Goal: Find contact information: Find contact information

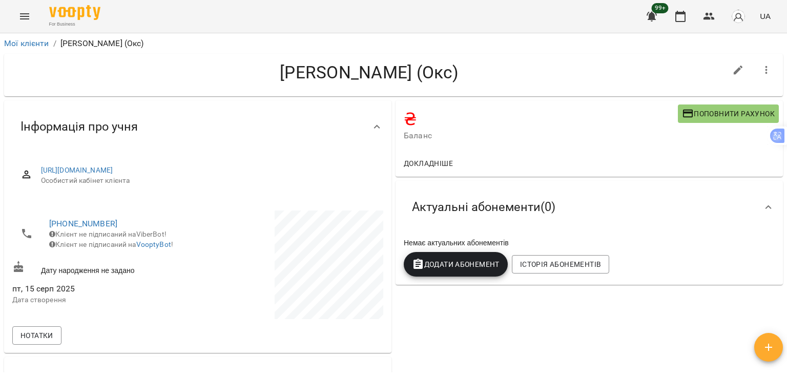
click at [25, 15] on icon "Menu" at bounding box center [24, 16] width 12 height 12
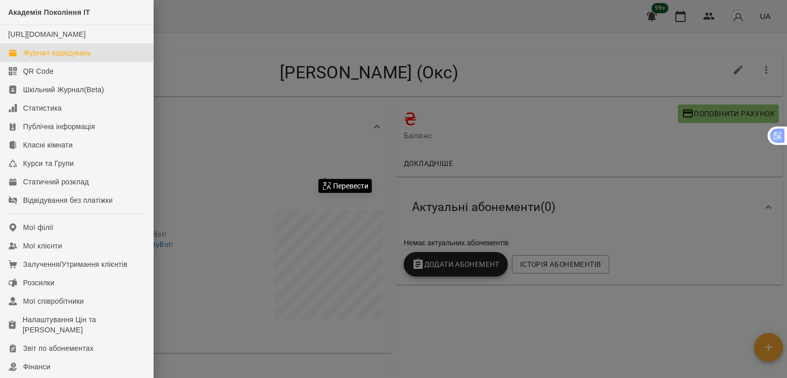
click at [71, 62] on link "Журнал відвідувань" at bounding box center [76, 53] width 153 height 18
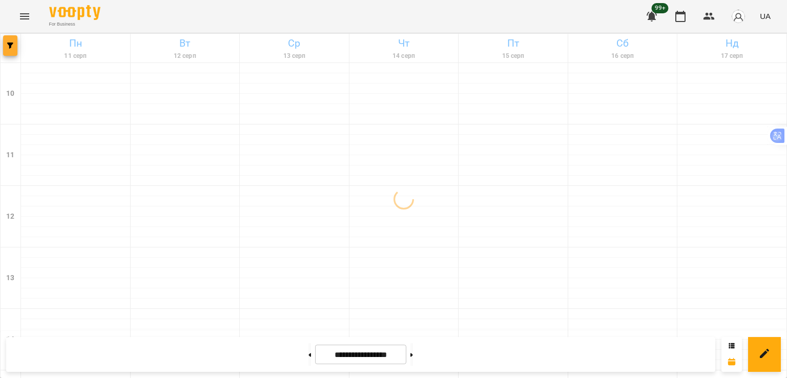
click at [16, 46] on span "button" at bounding box center [10, 45] width 14 height 6
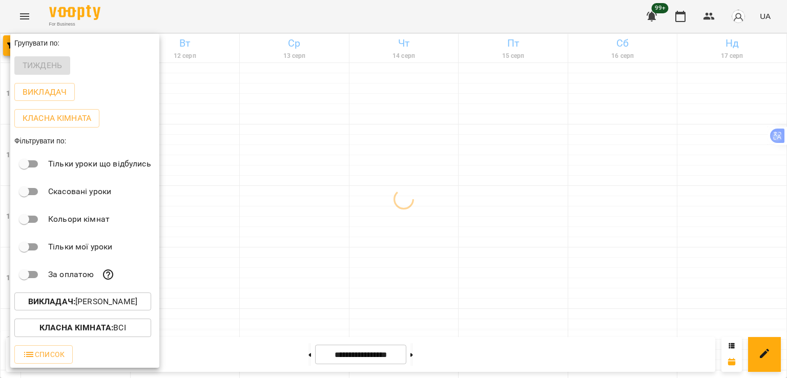
click at [102, 301] on p "Викладач : [PERSON_NAME]" at bounding box center [82, 301] width 109 height 12
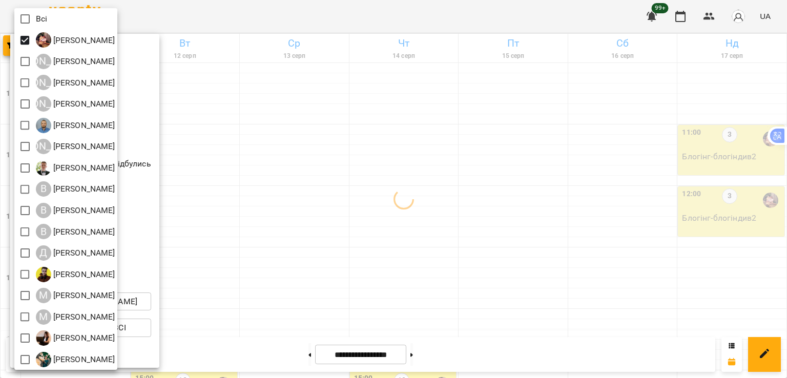
click at [286, 181] on div at bounding box center [393, 189] width 787 height 378
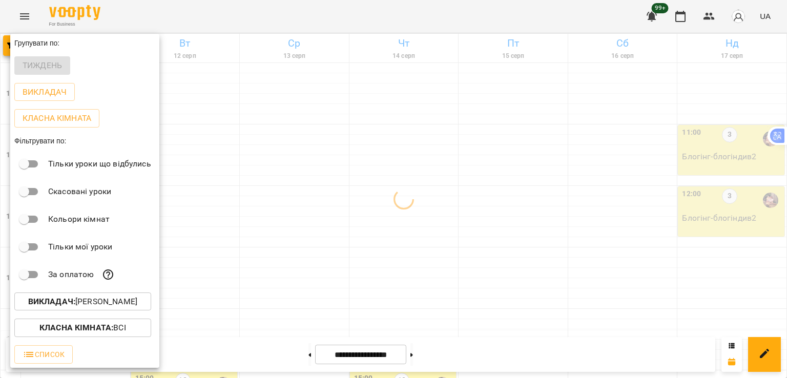
click at [278, 217] on div at bounding box center [393, 189] width 787 height 378
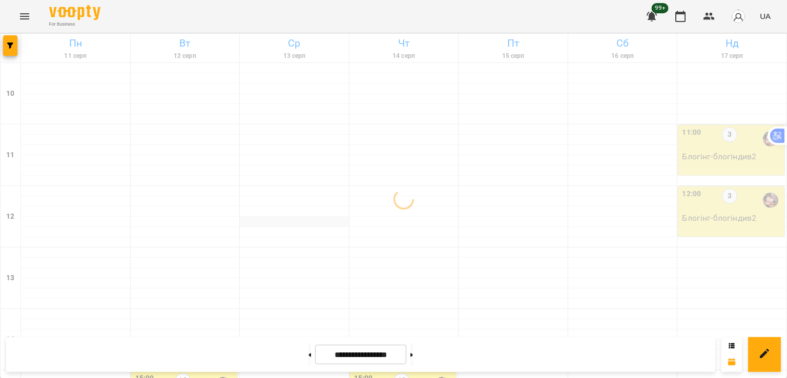
scroll to position [205, 0]
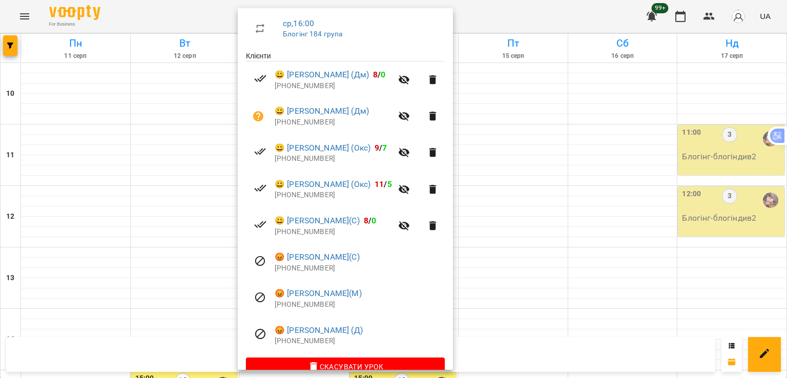
scroll to position [197, 0]
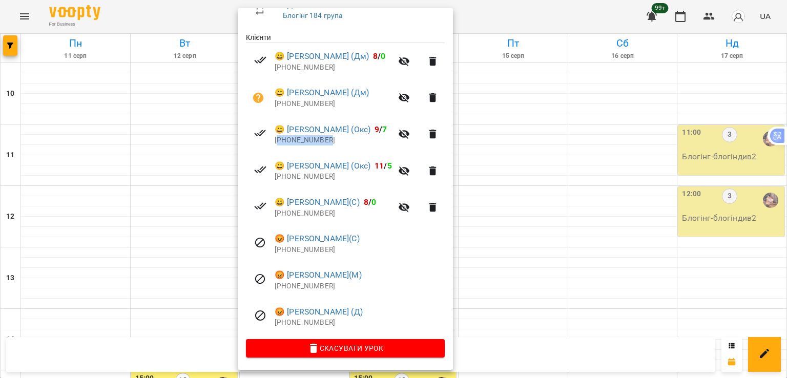
drag, startPoint x: 332, startPoint y: 142, endPoint x: 279, endPoint y: 143, distance: 52.8
click at [279, 143] on p "[PHONE_NUMBER]" at bounding box center [332, 140] width 117 height 10
click at [532, 145] on div at bounding box center [393, 189] width 787 height 378
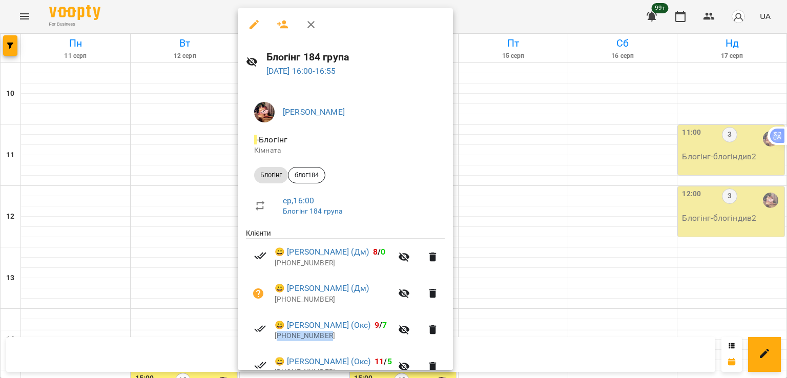
drag, startPoint x: 336, startPoint y: 336, endPoint x: 280, endPoint y: 337, distance: 56.3
click at [280, 337] on p "[PHONE_NUMBER]" at bounding box center [332, 336] width 117 height 10
copy p "380635502200"
click at [8, 50] on div at bounding box center [393, 189] width 787 height 378
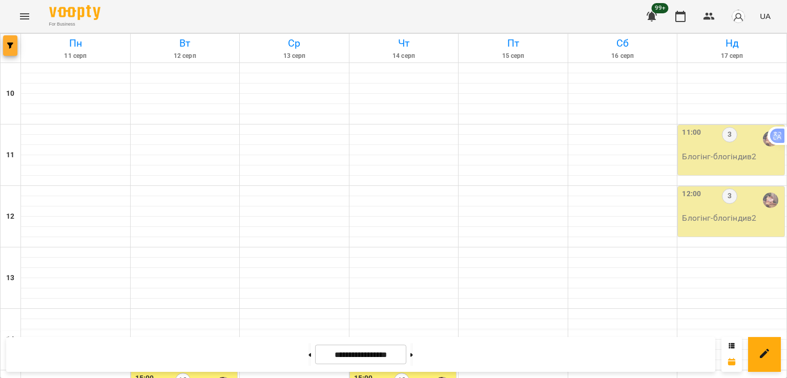
click at [11, 42] on icon "button" at bounding box center [10, 45] width 6 height 6
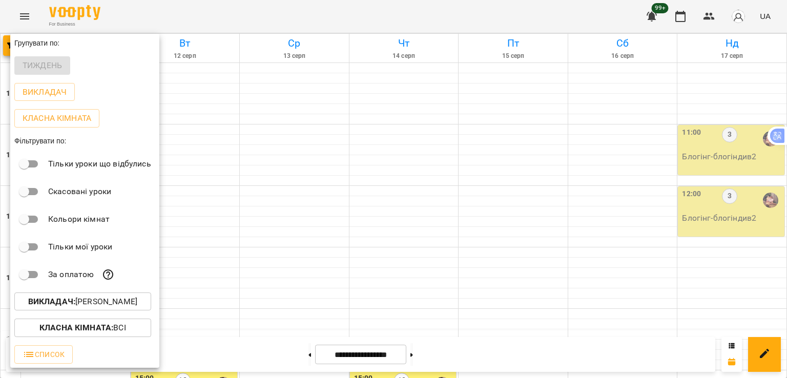
click at [116, 306] on p "Викладач : [PERSON_NAME]" at bounding box center [82, 301] width 109 height 12
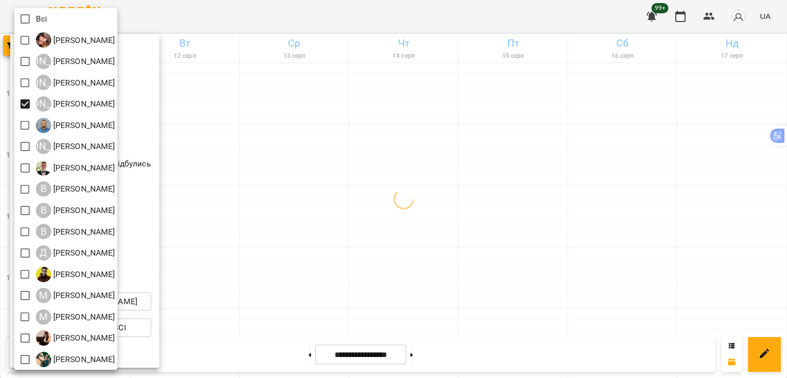
click at [354, 165] on div at bounding box center [393, 189] width 787 height 378
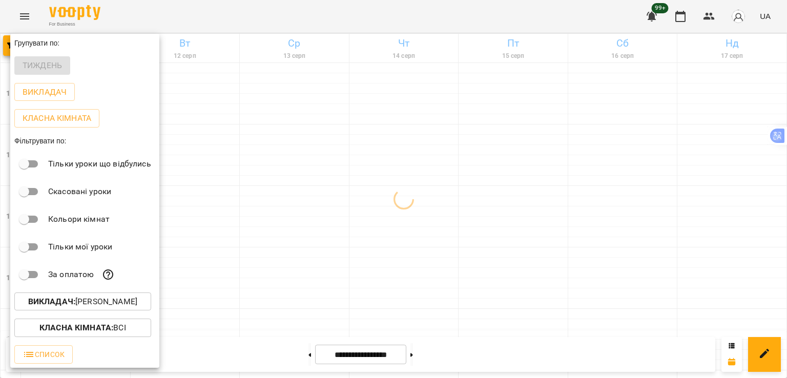
click at [426, 228] on div at bounding box center [393, 189] width 787 height 378
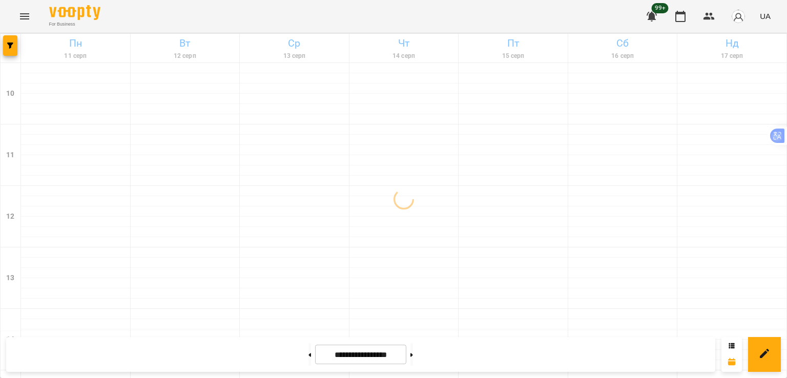
scroll to position [461, 0]
click at [14, 48] on span "button" at bounding box center [10, 45] width 14 height 6
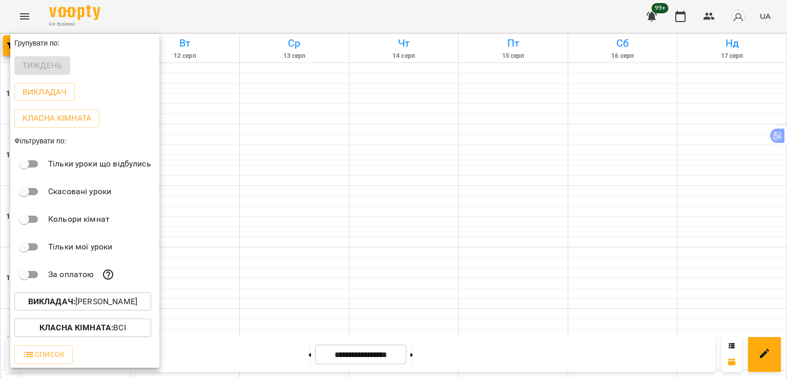
click at [83, 297] on button "Викладач : [PERSON_NAME]" at bounding box center [82, 301] width 137 height 18
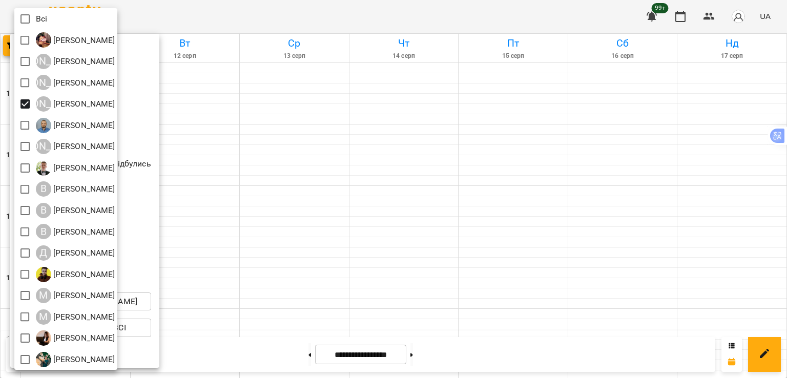
click at [20, 5] on div at bounding box center [393, 189] width 787 height 378
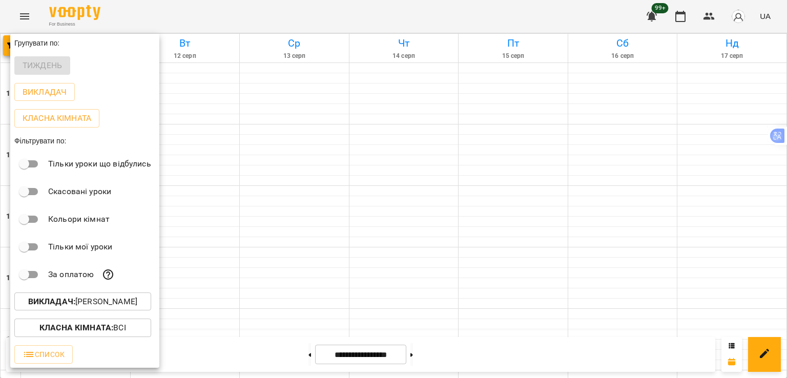
click at [27, 19] on div "Всі [PERSON_NAME] А [PERSON_NAME] А [PERSON_NAME] А [PERSON_NAME] [PERSON_NAME]…" at bounding box center [393, 189] width 787 height 378
click at [92, 307] on p "Викладач : [PERSON_NAME]" at bounding box center [82, 301] width 109 height 12
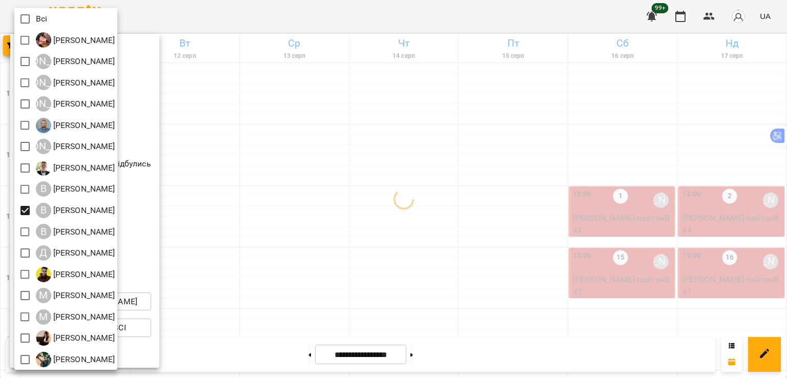
click at [300, 143] on div at bounding box center [393, 189] width 787 height 378
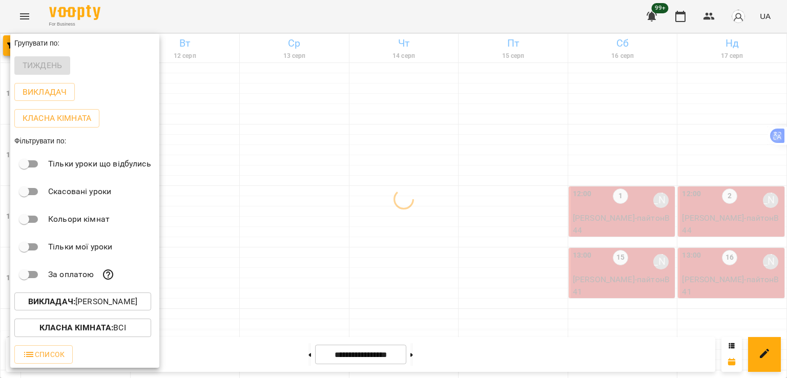
click at [301, 144] on div at bounding box center [393, 189] width 787 height 378
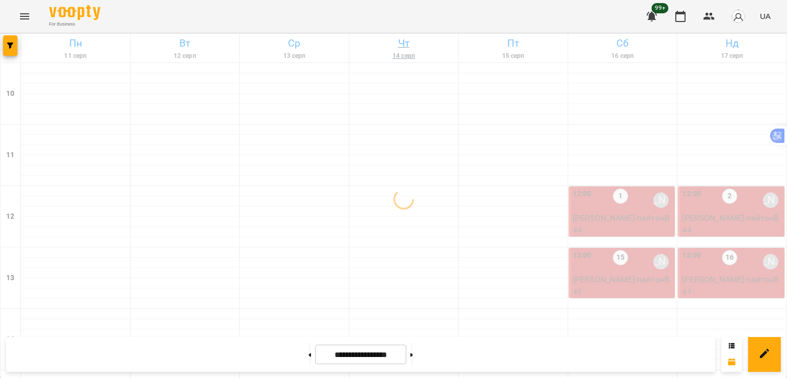
scroll to position [358, 0]
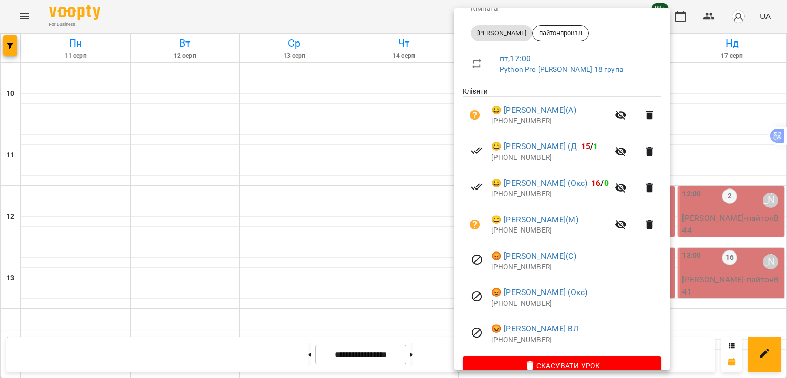
scroll to position [154, 0]
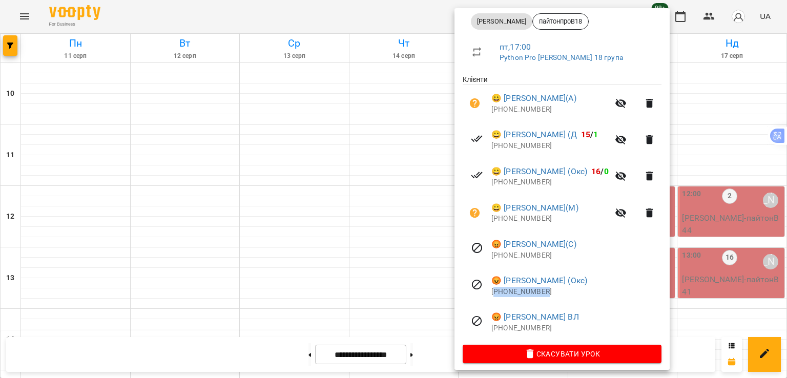
drag, startPoint x: 547, startPoint y: 290, endPoint x: 494, endPoint y: 296, distance: 53.6
click at [494, 296] on p "[PHONE_NUMBER]" at bounding box center [576, 292] width 170 height 10
copy p "380967342987"
click at [14, 48] on div at bounding box center [393, 189] width 787 height 378
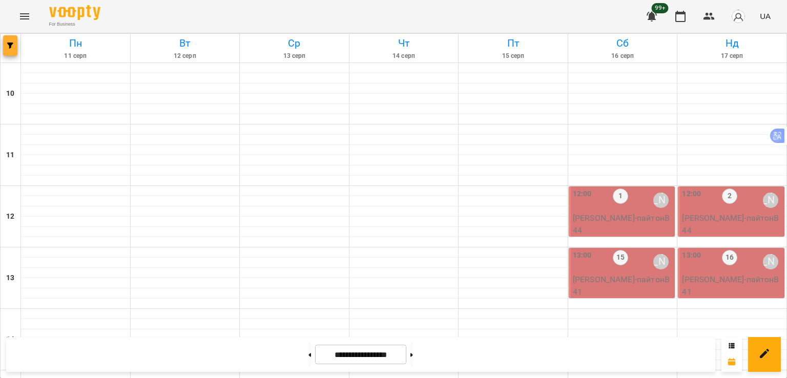
click at [8, 52] on button "button" at bounding box center [10, 45] width 14 height 20
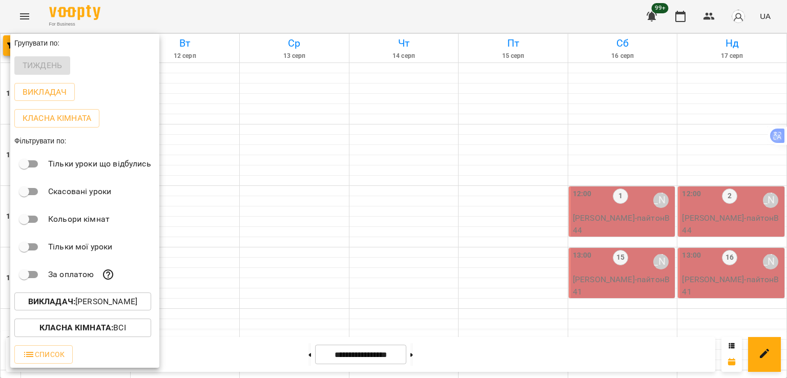
click at [90, 308] on p "Викладач : [PERSON_NAME]" at bounding box center [82, 301] width 109 height 12
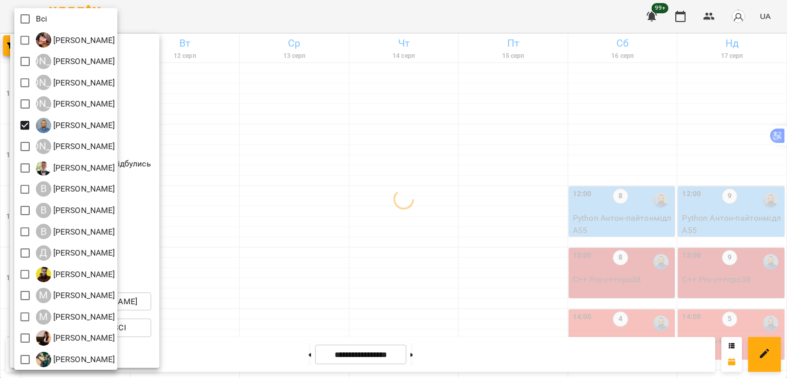
click at [657, 226] on div at bounding box center [393, 189] width 787 height 378
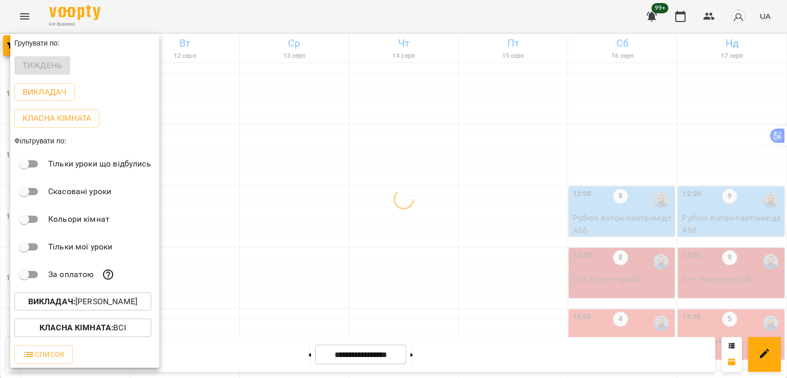
click at [627, 230] on div at bounding box center [393, 189] width 787 height 378
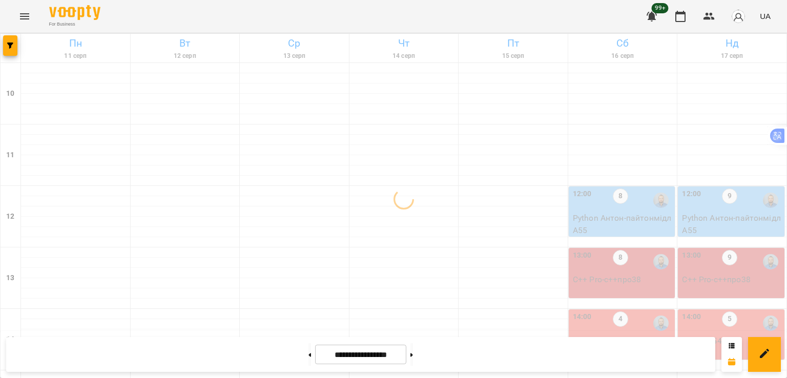
scroll to position [530, 0]
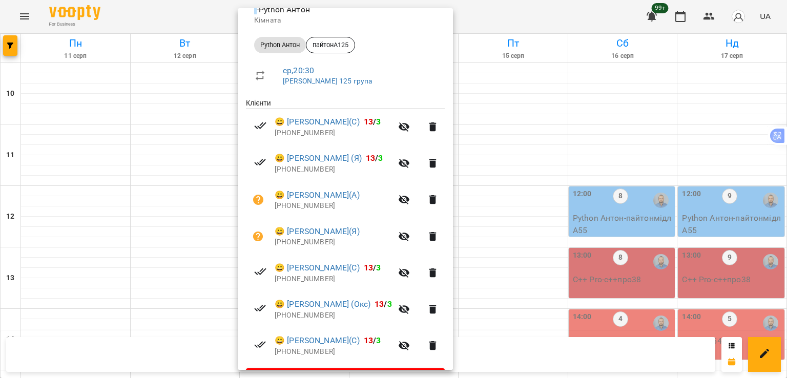
scroll to position [154, 0]
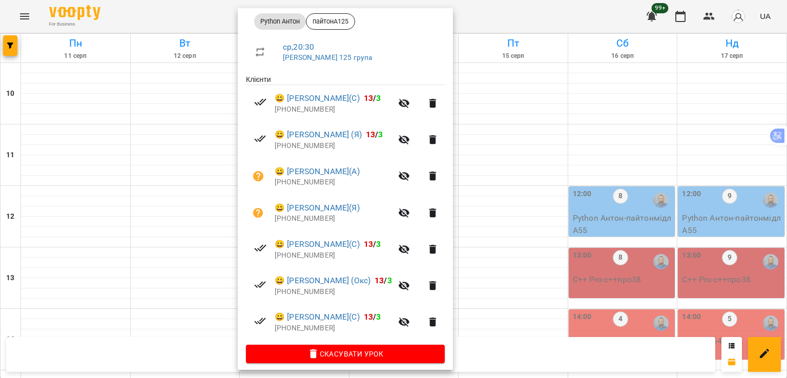
click at [165, 284] on div at bounding box center [393, 189] width 787 height 378
